Goal: Complete application form

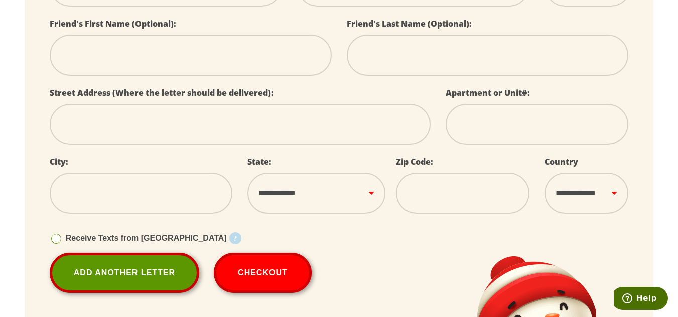
scroll to position [321, 0]
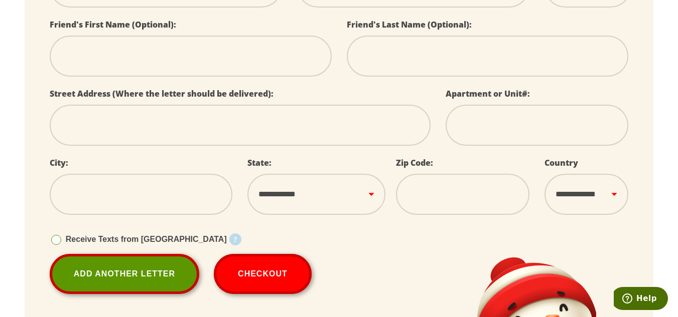
click at [424, 204] on input "tel" at bounding box center [462, 194] width 133 height 41
select select
click at [424, 204] on input "tel" at bounding box center [462, 194] width 133 height 41
select select
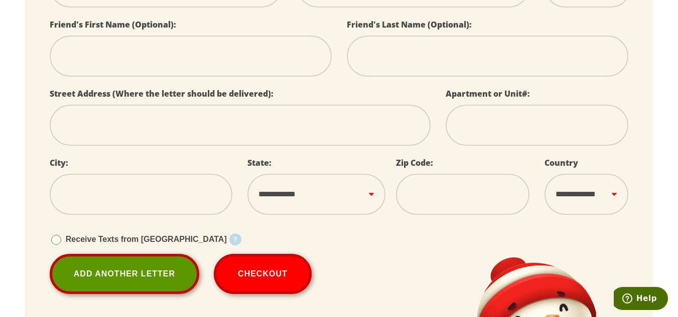
select select
click at [424, 204] on input "tel" at bounding box center [462, 194] width 133 height 41
select select
drag, startPoint x: 424, startPoint y: 204, endPoint x: 419, endPoint y: 201, distance: 5.6
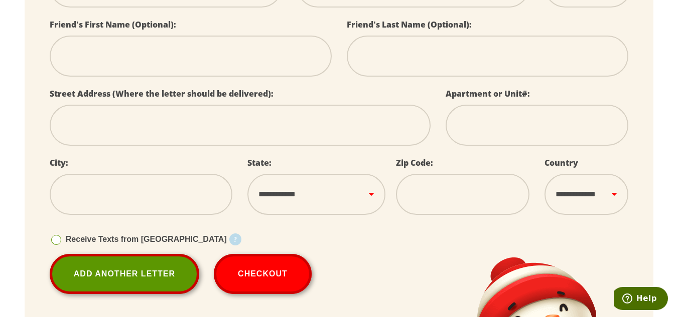
click at [419, 201] on input "tel" at bounding box center [462, 194] width 133 height 41
select select
click at [419, 201] on input "tel" at bounding box center [462, 194] width 133 height 41
select select
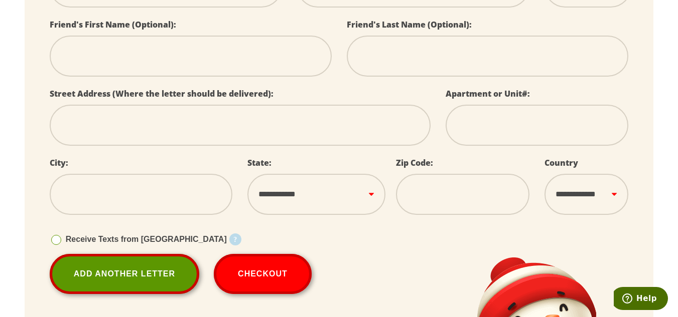
select select
click at [229, 198] on div "City:" at bounding box center [141, 190] width 198 height 69
select select
click at [199, 203] on input "text" at bounding box center [141, 194] width 183 height 41
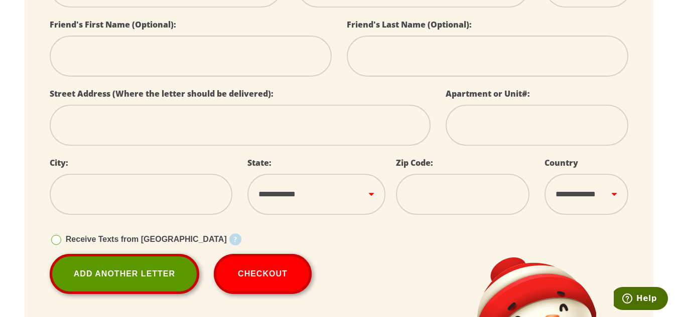
select select
